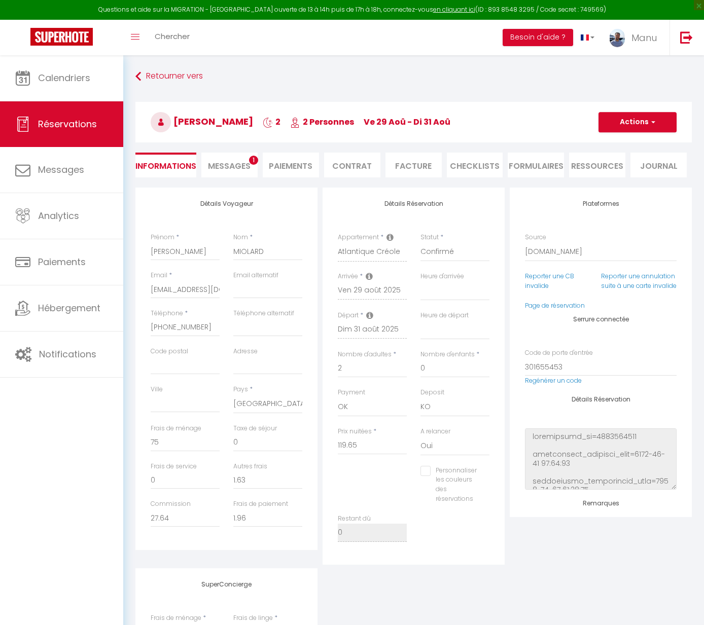
click at [54, 168] on span "Messages" at bounding box center [61, 169] width 46 height 13
select select "message"
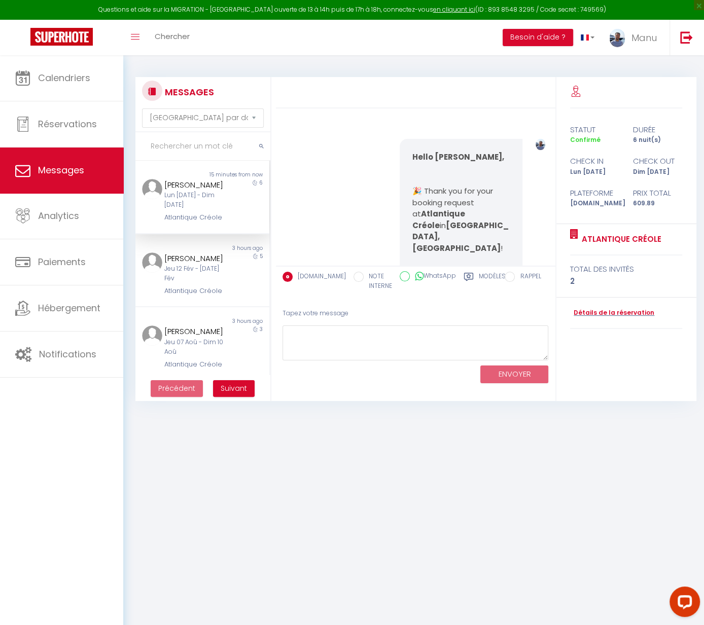
scroll to position [3352, 0]
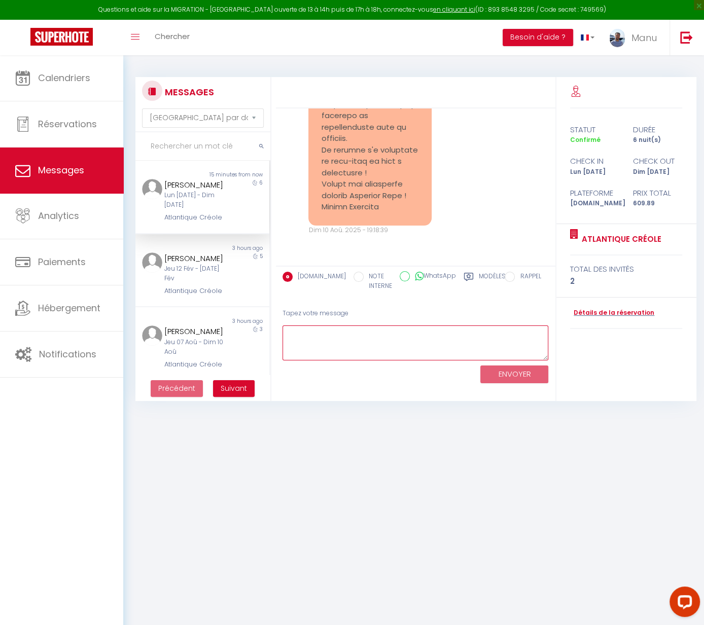
click at [340, 341] on textarea at bounding box center [415, 342] width 266 height 35
paste textarea "Loremip Dolors, Ametc adip elits doeiusm te inci utl etdolorema aliquaeni. A’mi…"
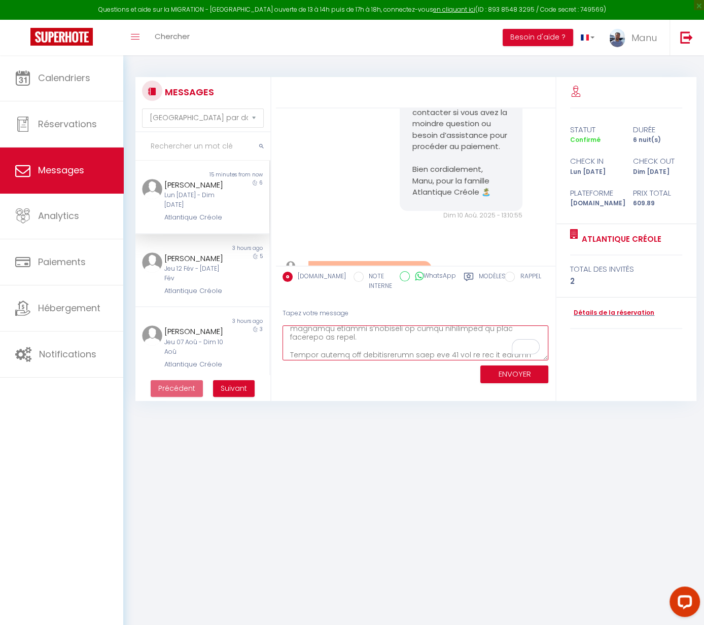
scroll to position [2364, 0]
drag, startPoint x: 418, startPoint y: 172, endPoint x: 491, endPoint y: 183, distance: 74.3
click at [491, 183] on pre "[PERSON_NAME], Comme convenu, nous vous avons envoyé un message, ainsi qu’une f…" at bounding box center [460, 76] width 97 height 251
copy pre "[PERSON_NAME], pour la famille Atlantique Créole 🏝️"
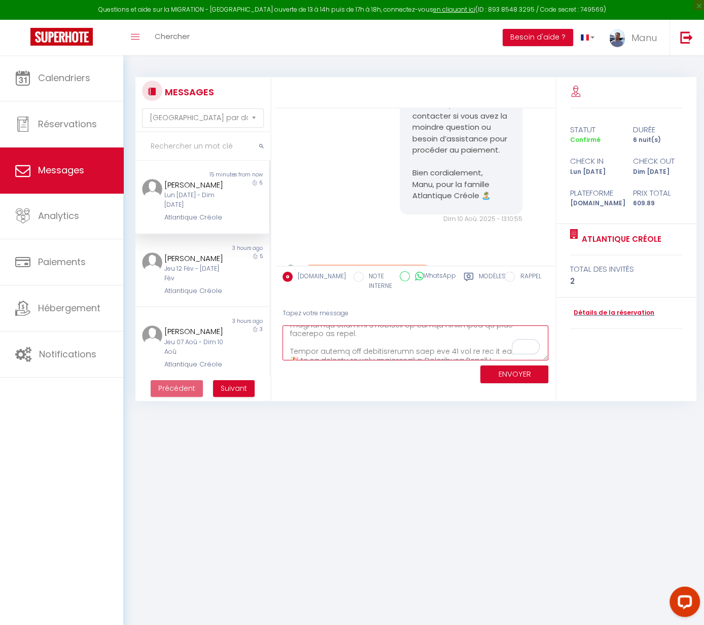
click at [365, 351] on textarea "To enrich screen reader interactions, please activate Accessibility in Grammarl…" at bounding box center [415, 342] width 266 height 35
paste textarea "[PERSON_NAME], pour la famille Atlantique Créole 🏝️"
type textarea "Loremip Dolors, Ametc adip elits doeiusm te inci utl etdolorema aliquaeni. A’mi…"
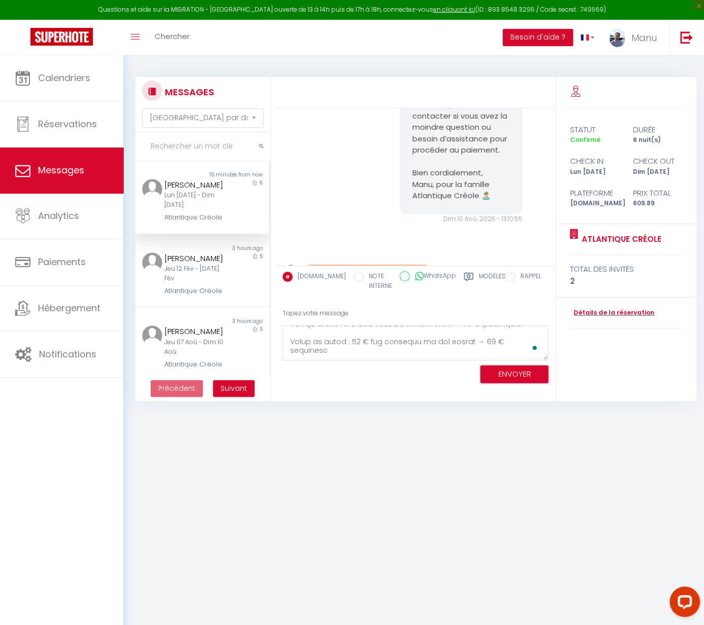
click at [522, 379] on button "ENVOYER" at bounding box center [514, 374] width 68 height 18
